Goal: Book appointment/travel/reservation

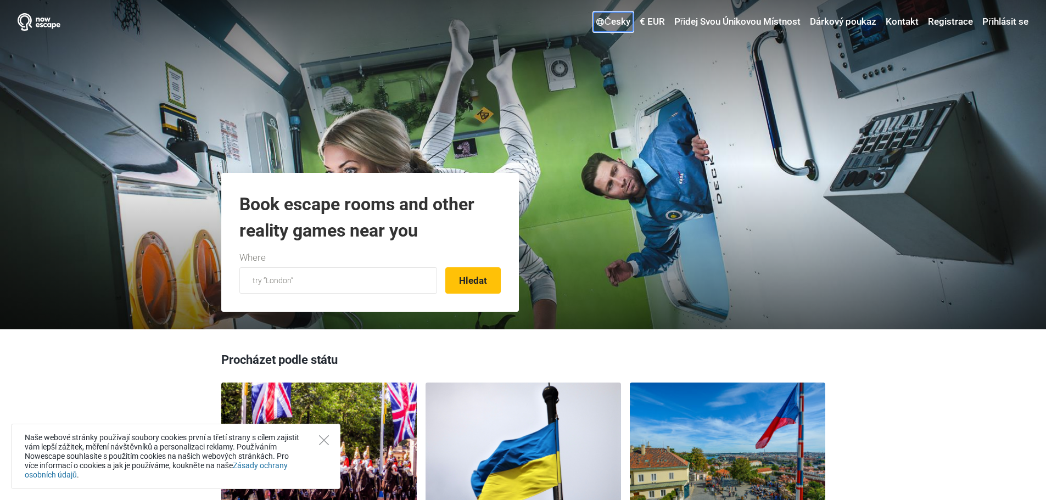
click at [608, 24] on link "Česky" at bounding box center [612, 22] width 39 height 20
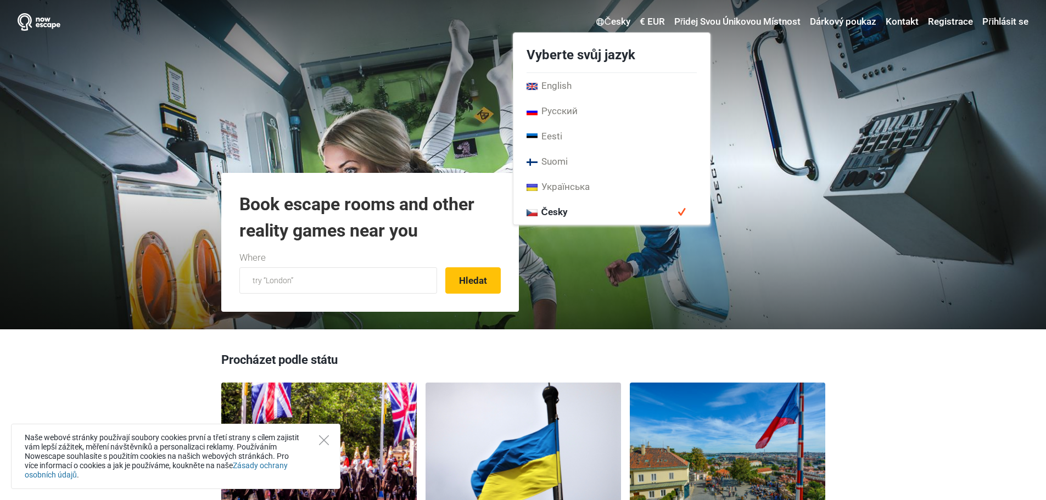
click at [654, 217] on span "Česky" at bounding box center [611, 211] width 197 height 25
click at [800, 176] on div "Česky Vyberte svůj jazyk English Русский Eesti [GEOGRAPHIC_DATA] Українська Čes…" at bounding box center [523, 164] width 1046 height 329
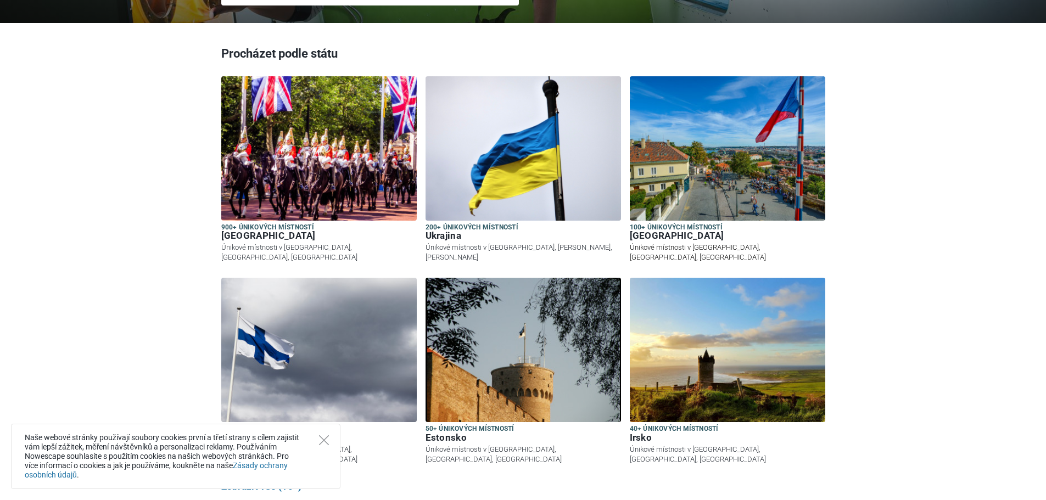
scroll to position [329, 0]
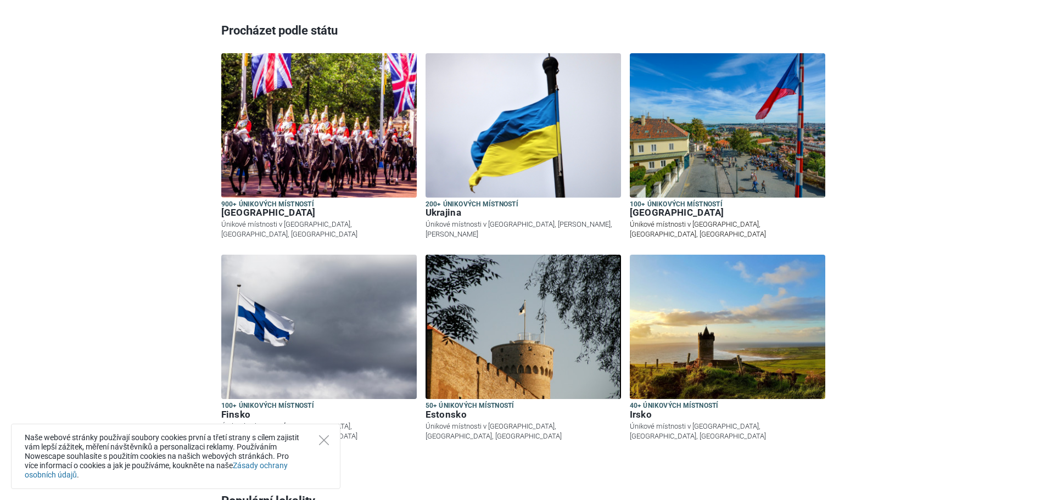
click at [785, 182] on img at bounding box center [727, 125] width 195 height 144
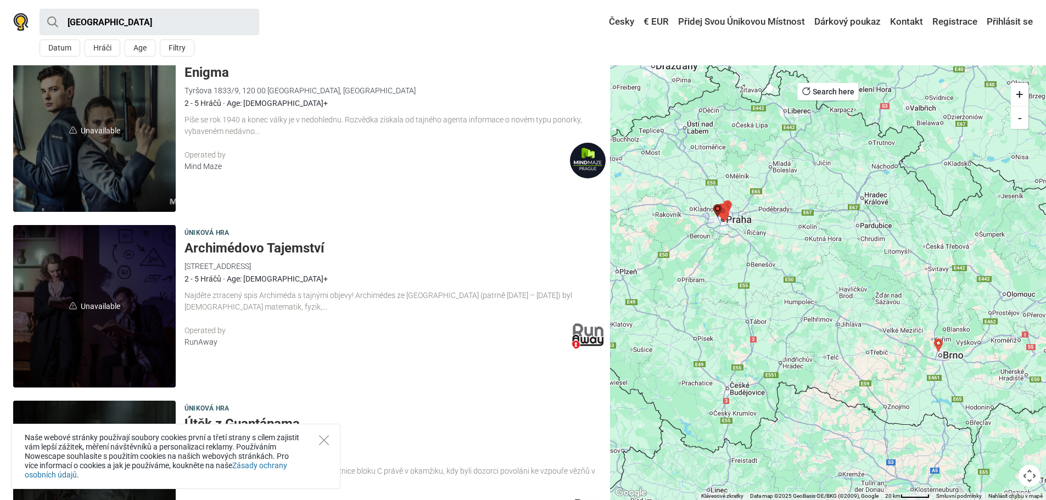
scroll to position [2964, 0]
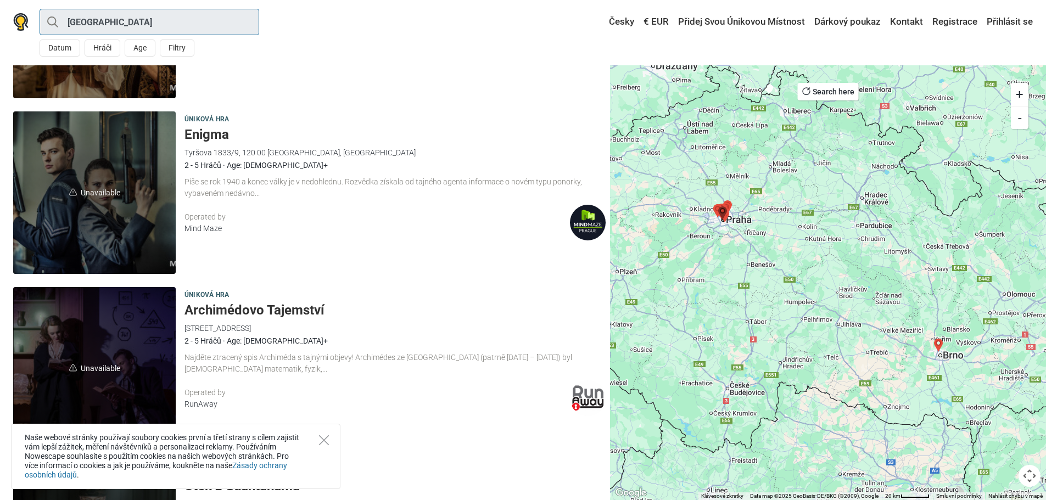
click at [104, 23] on input "[GEOGRAPHIC_DATA]" at bounding box center [150, 22] width 220 height 26
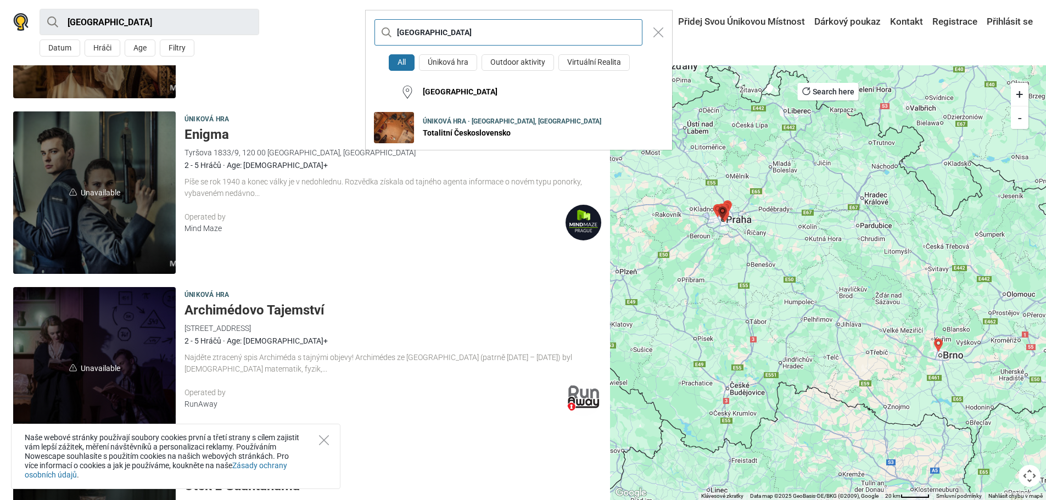
click at [423, 32] on input "[GEOGRAPHIC_DATA]" at bounding box center [508, 32] width 268 height 26
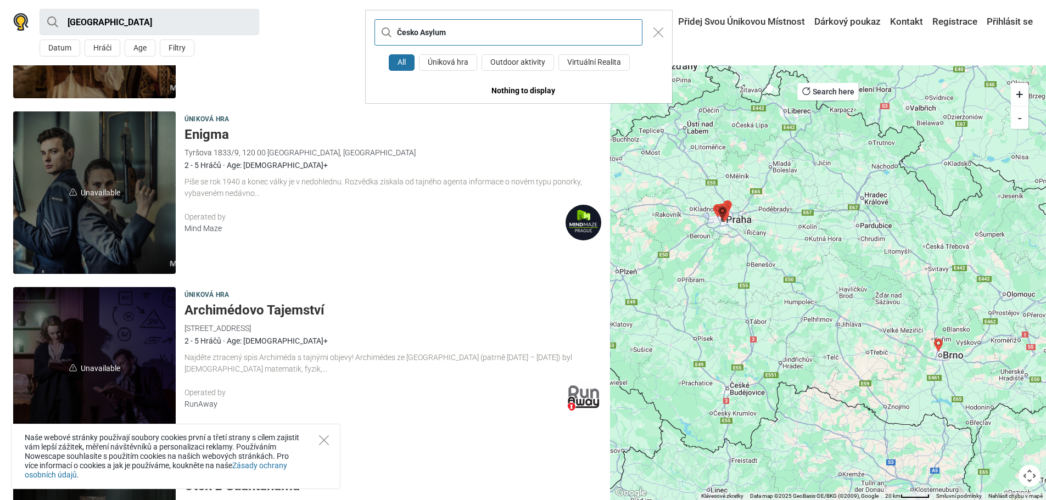
type input "Česko Asylum"
click at [136, 24] on div "Česko Asylum All Úniková hra Outdoor aktivity Virtuální Realita Nothing to disp…" at bounding box center [523, 250] width 1046 height 500
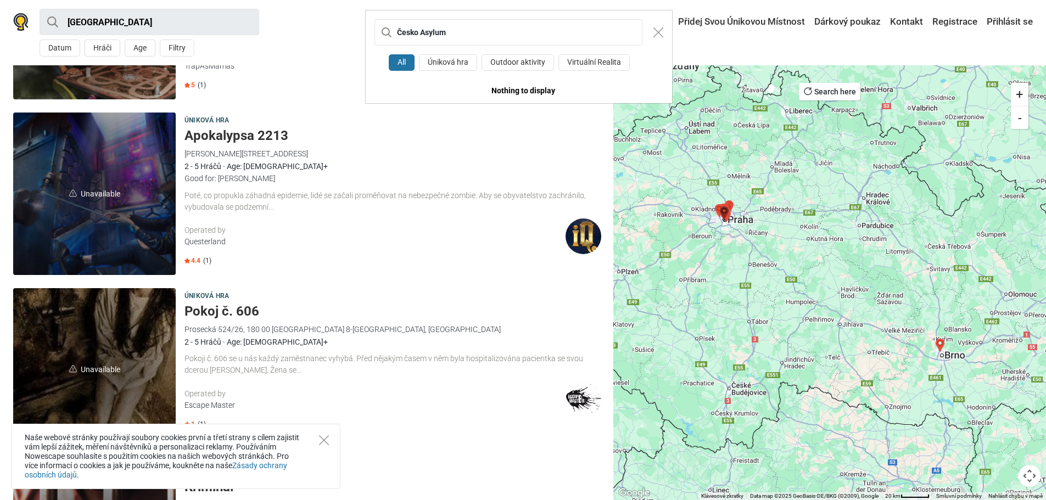
scroll to position [471, 0]
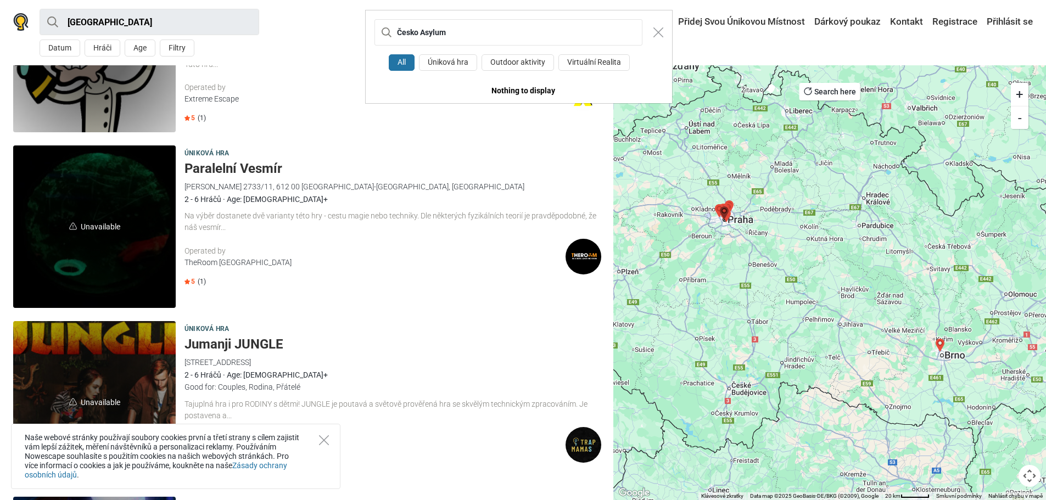
click at [104, 48] on div "Česko Asylum All Úniková hra Outdoor aktivity Virtuální Realita Nothing to disp…" at bounding box center [523, 250] width 1046 height 500
click at [138, 50] on div "Česko Asylum All Úniková hra Outdoor aktivity Virtuální Realita Nothing to disp…" at bounding box center [523, 250] width 1046 height 500
click at [182, 47] on div "Česko Asylum All Úniková hra Outdoor aktivity Virtuální Realita Nothing to disp…" at bounding box center [523, 250] width 1046 height 500
click at [184, 50] on div "Česko Asylum All Úniková hra Outdoor aktivity Virtuální Realita Nothing to disp…" at bounding box center [523, 250] width 1046 height 500
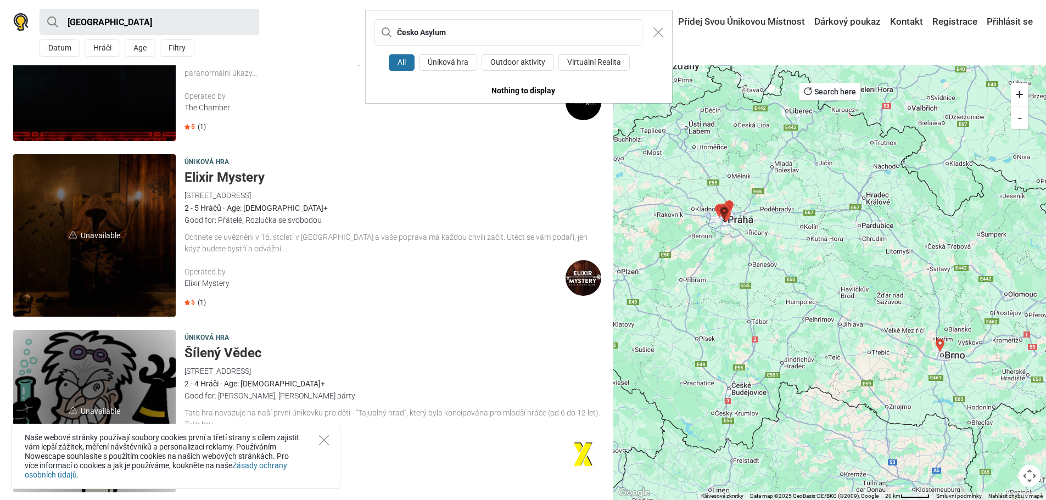
scroll to position [0, 0]
